Goal: Transaction & Acquisition: Purchase product/service

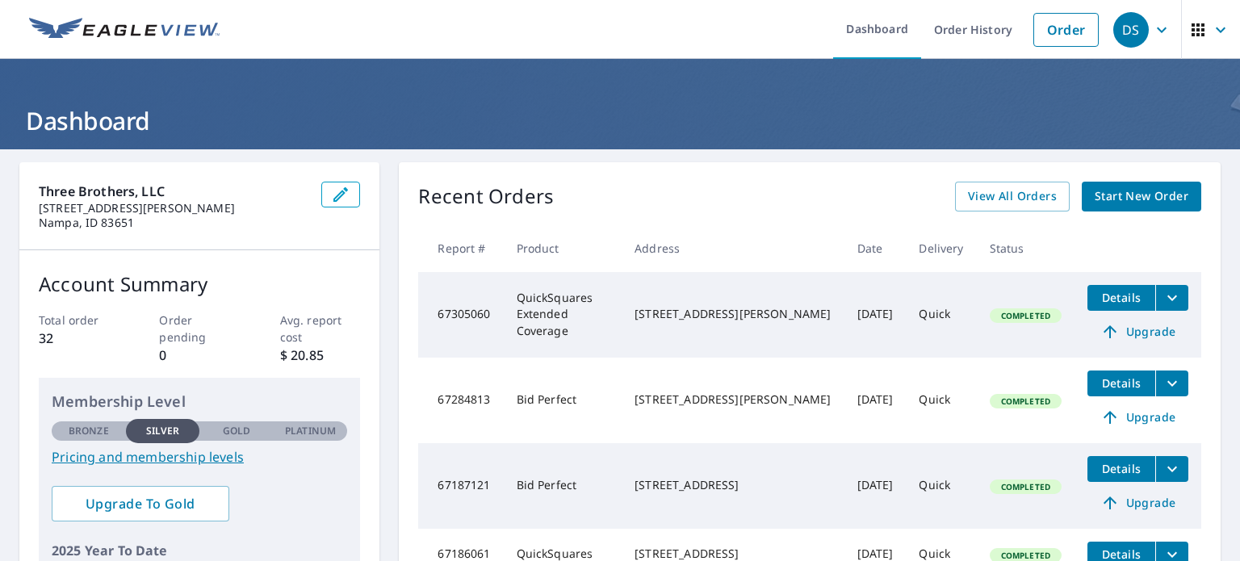
click at [1114, 194] on span "Start New Order" at bounding box center [1141, 196] width 94 height 20
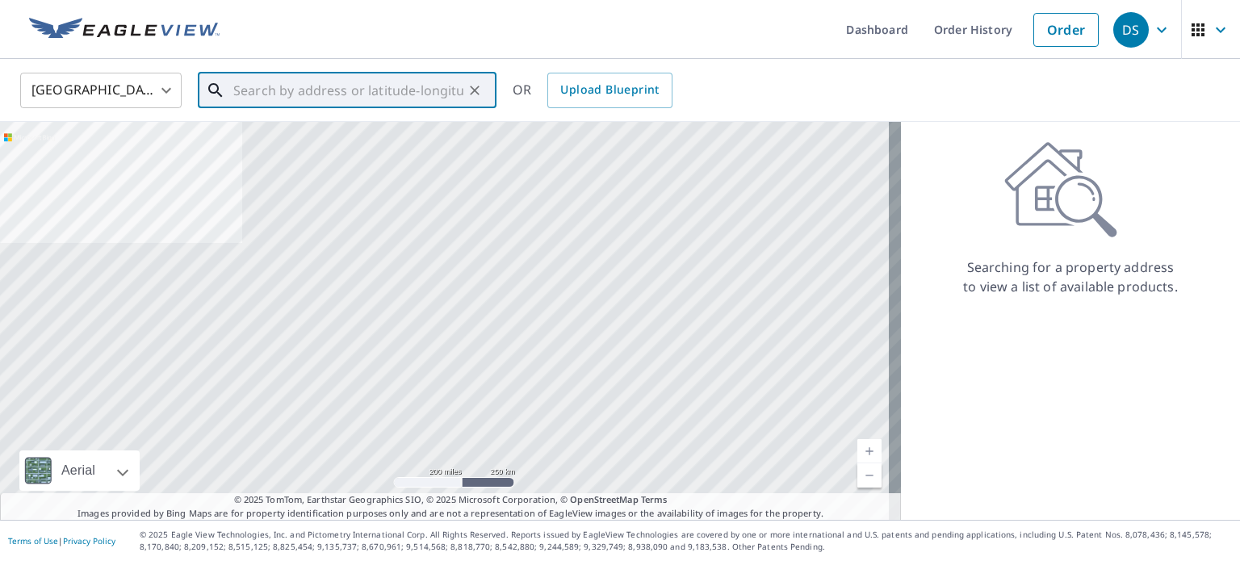
click at [311, 86] on input "text" at bounding box center [348, 90] width 230 height 45
type input "W"
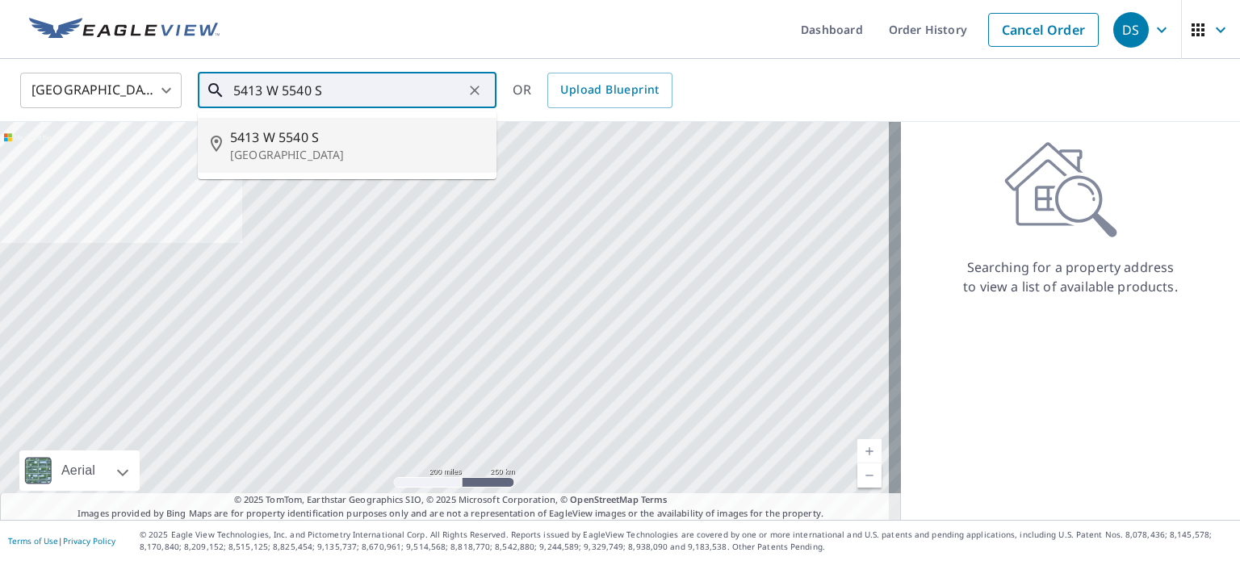
click at [294, 142] on span "5413 W 5540 S" at bounding box center [356, 137] width 253 height 19
type input "[STREET_ADDRESS]"
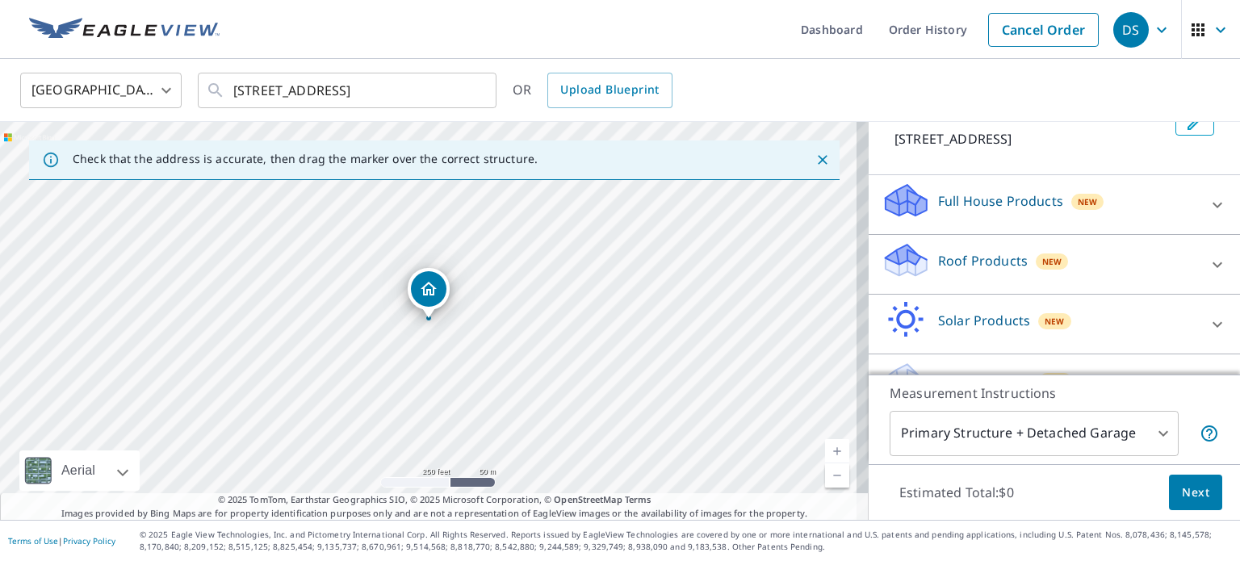
scroll to position [152, 0]
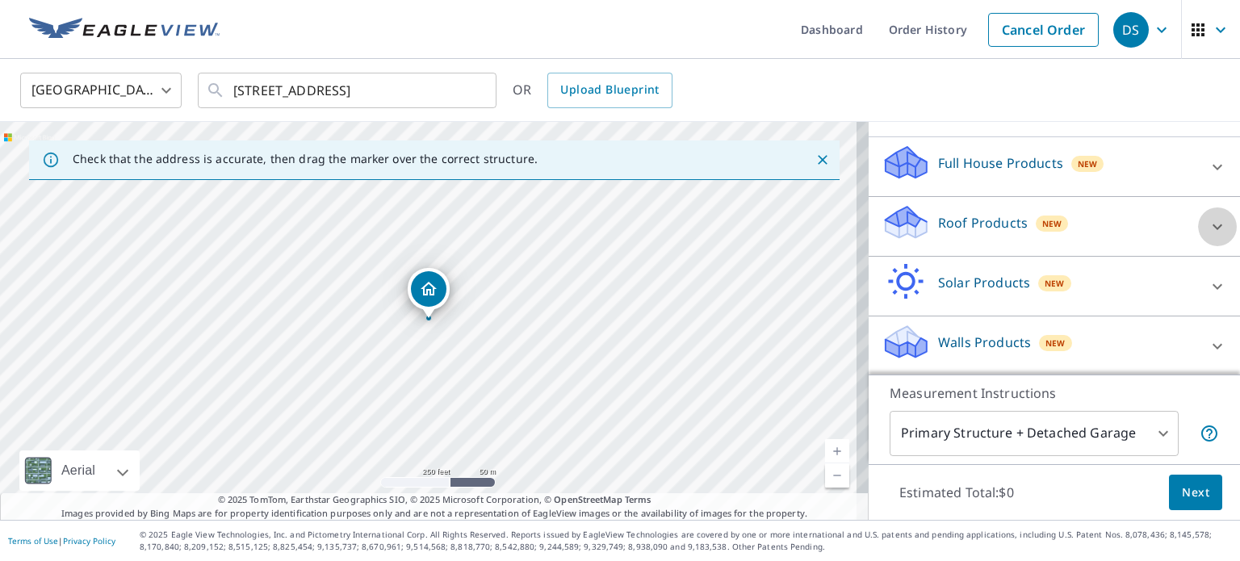
click at [1198, 231] on div at bounding box center [1217, 226] width 39 height 39
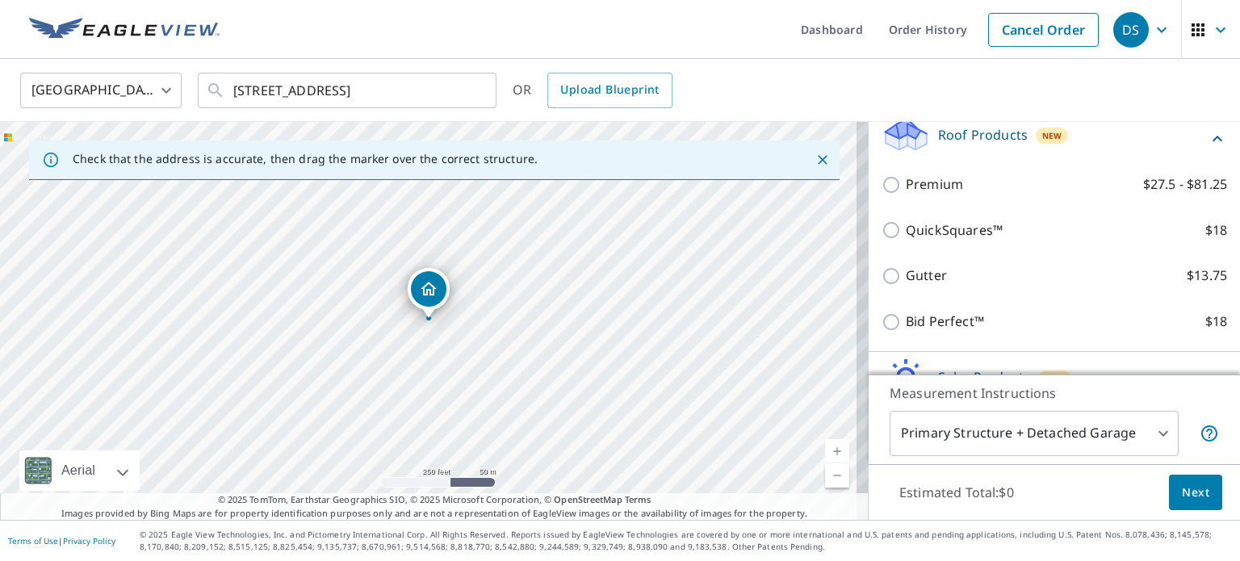
scroll to position [334, 0]
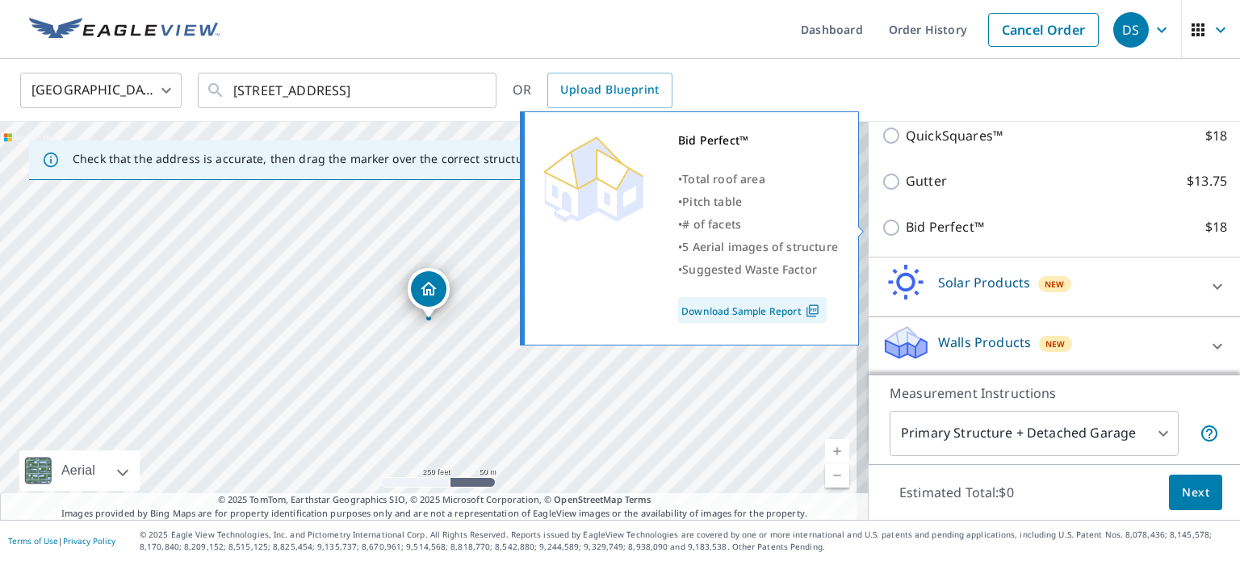
click at [1021, 224] on label "Bid Perfect™ $18" at bounding box center [1066, 227] width 321 height 20
click at [906, 224] on input "Bid Perfect™ $18" at bounding box center [893, 227] width 24 height 19
checkbox input "true"
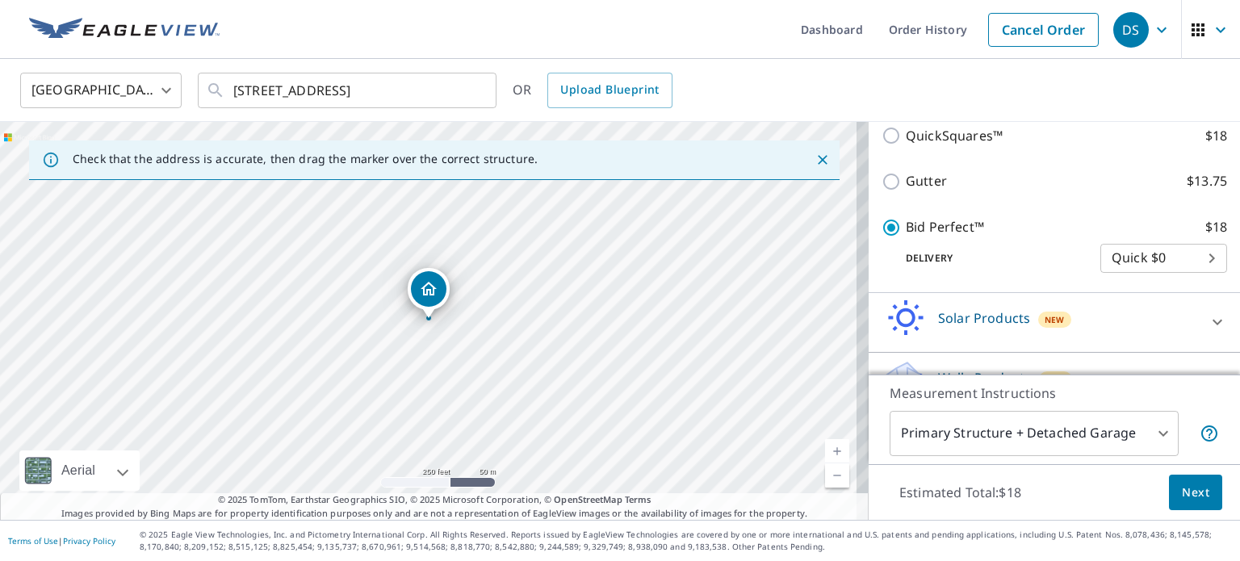
scroll to position [387, 0]
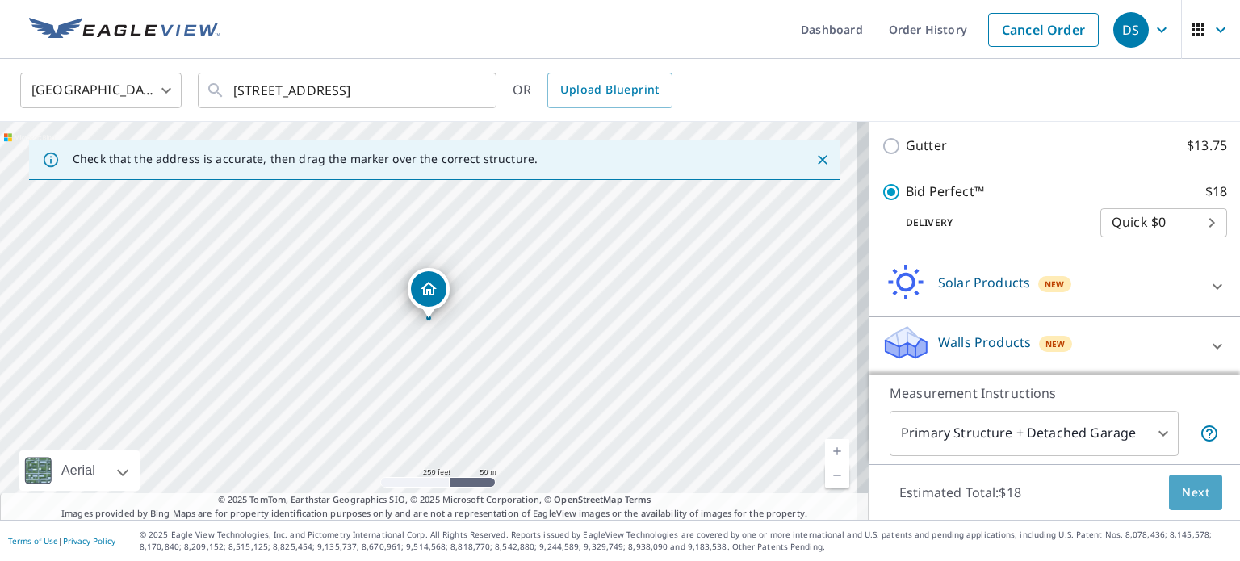
click at [1190, 503] on button "Next" at bounding box center [1195, 493] width 53 height 36
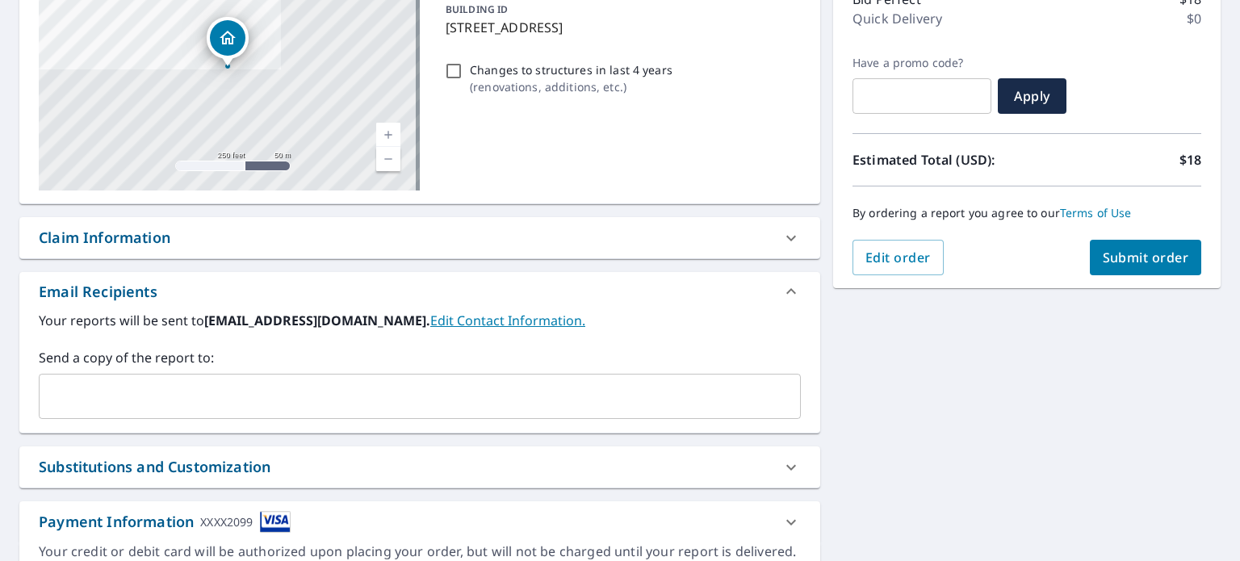
scroll to position [227, 0]
click at [428, 383] on input "text" at bounding box center [407, 396] width 723 height 31
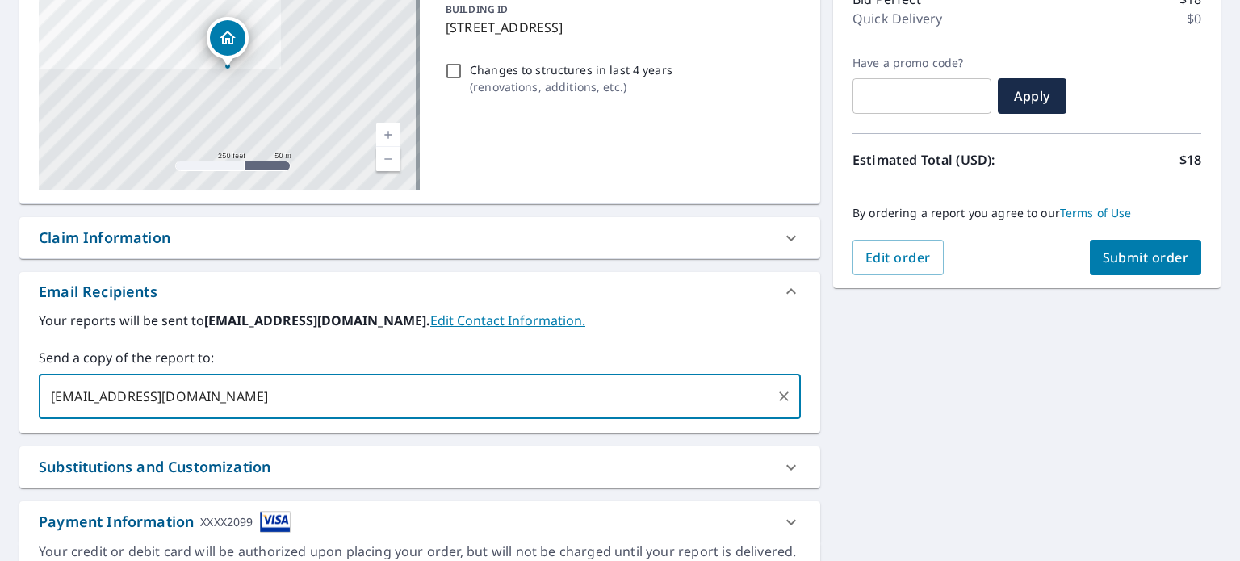
type input "[EMAIL_ADDRESS][DOMAIN_NAME]"
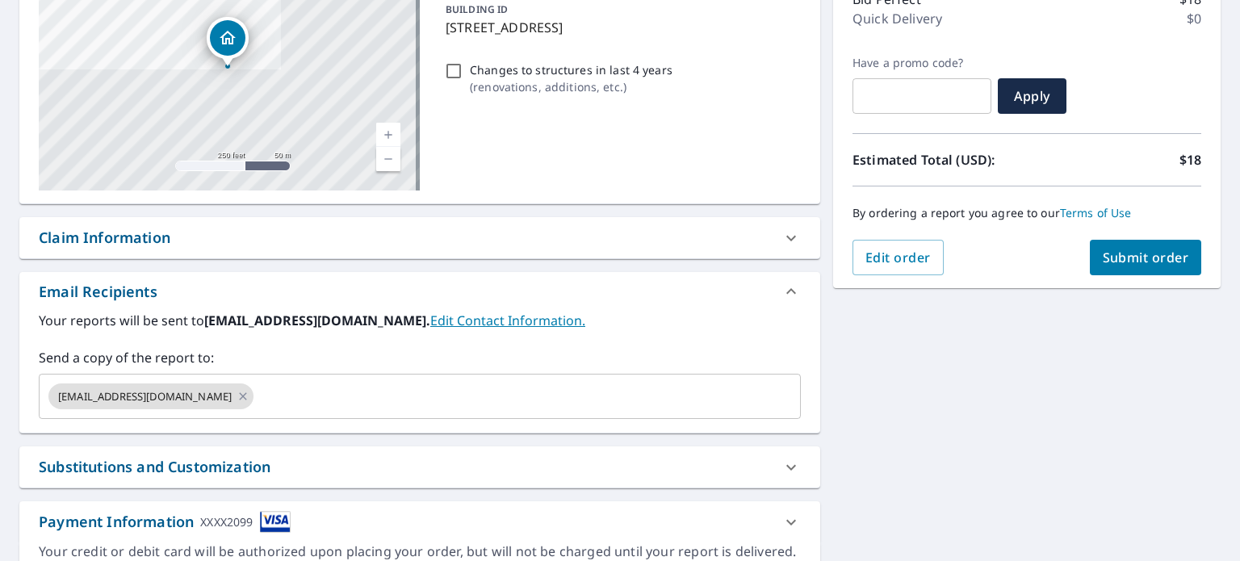
click at [1052, 344] on div "[STREET_ADDRESS] Aerial Road A standard road map Aerial A detailed look from ab…" at bounding box center [620, 265] width 1240 height 684
click at [1133, 266] on button "Submit order" at bounding box center [1146, 258] width 112 height 36
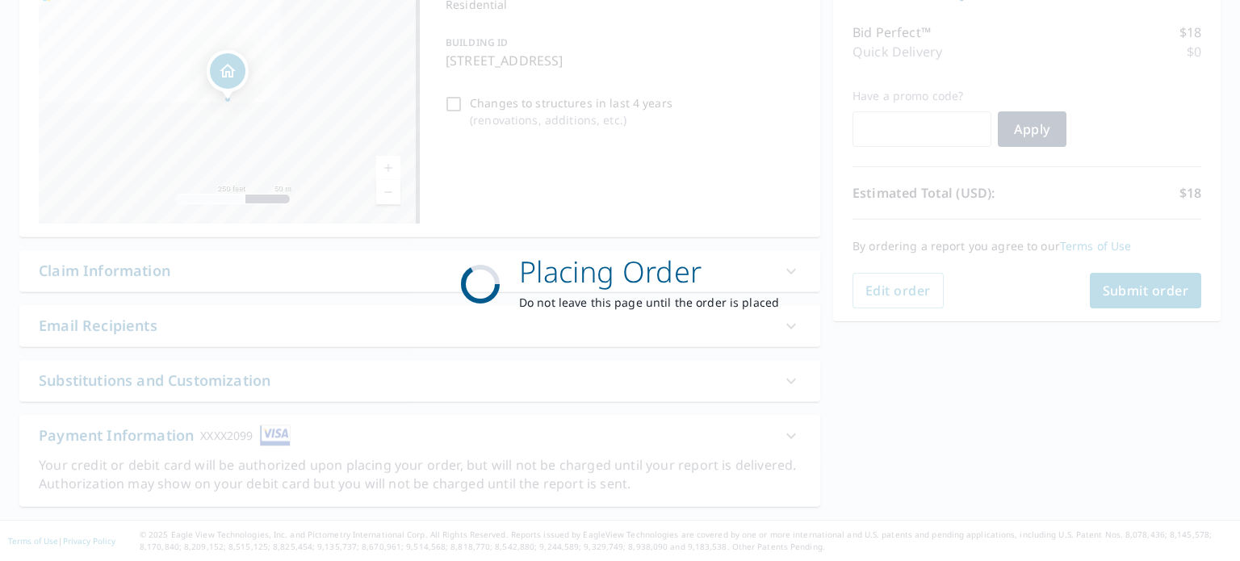
scroll to position [192, 0]
